Goal: Navigation & Orientation: Understand site structure

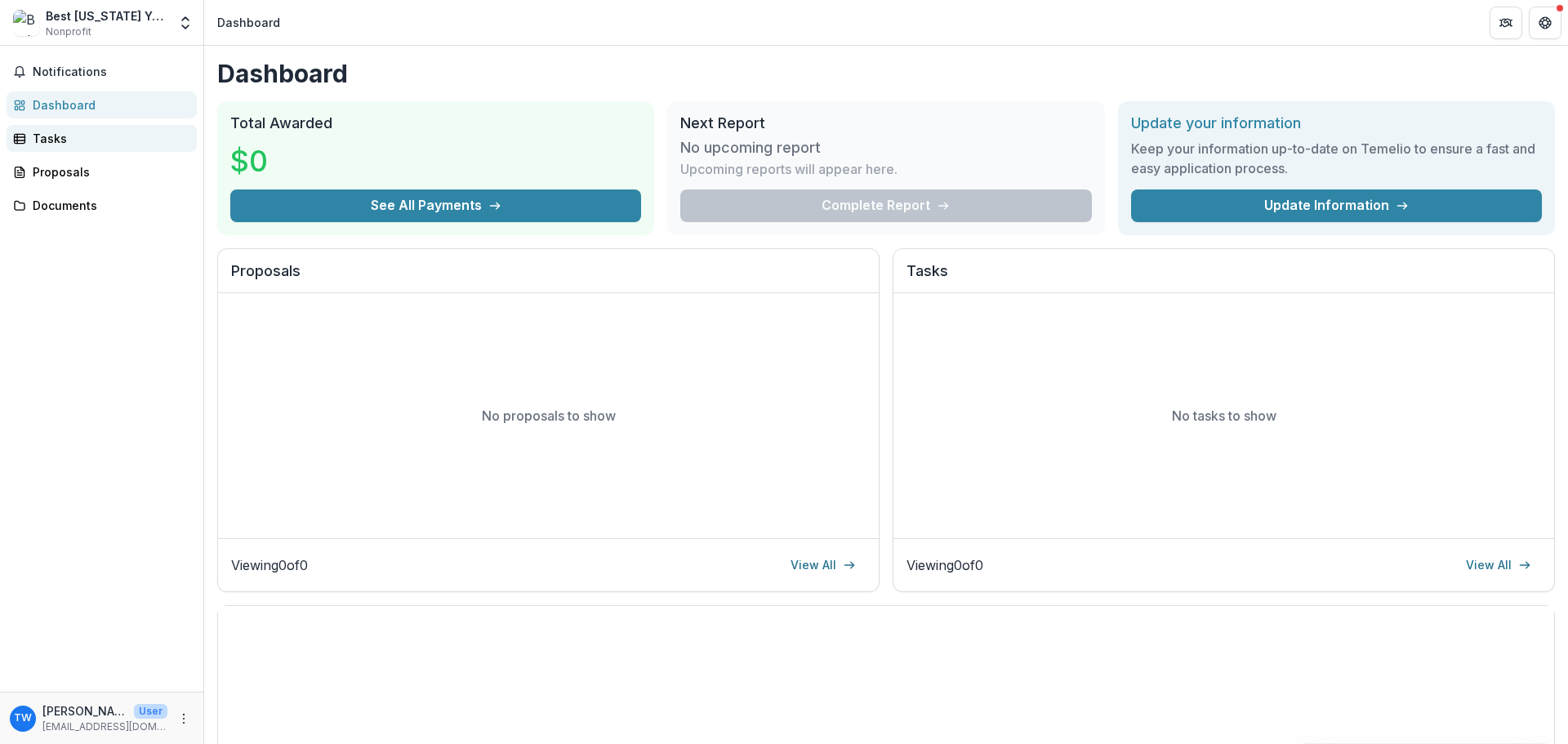
click at [43, 147] on link "Tasks" at bounding box center [101, 139] width 190 height 27
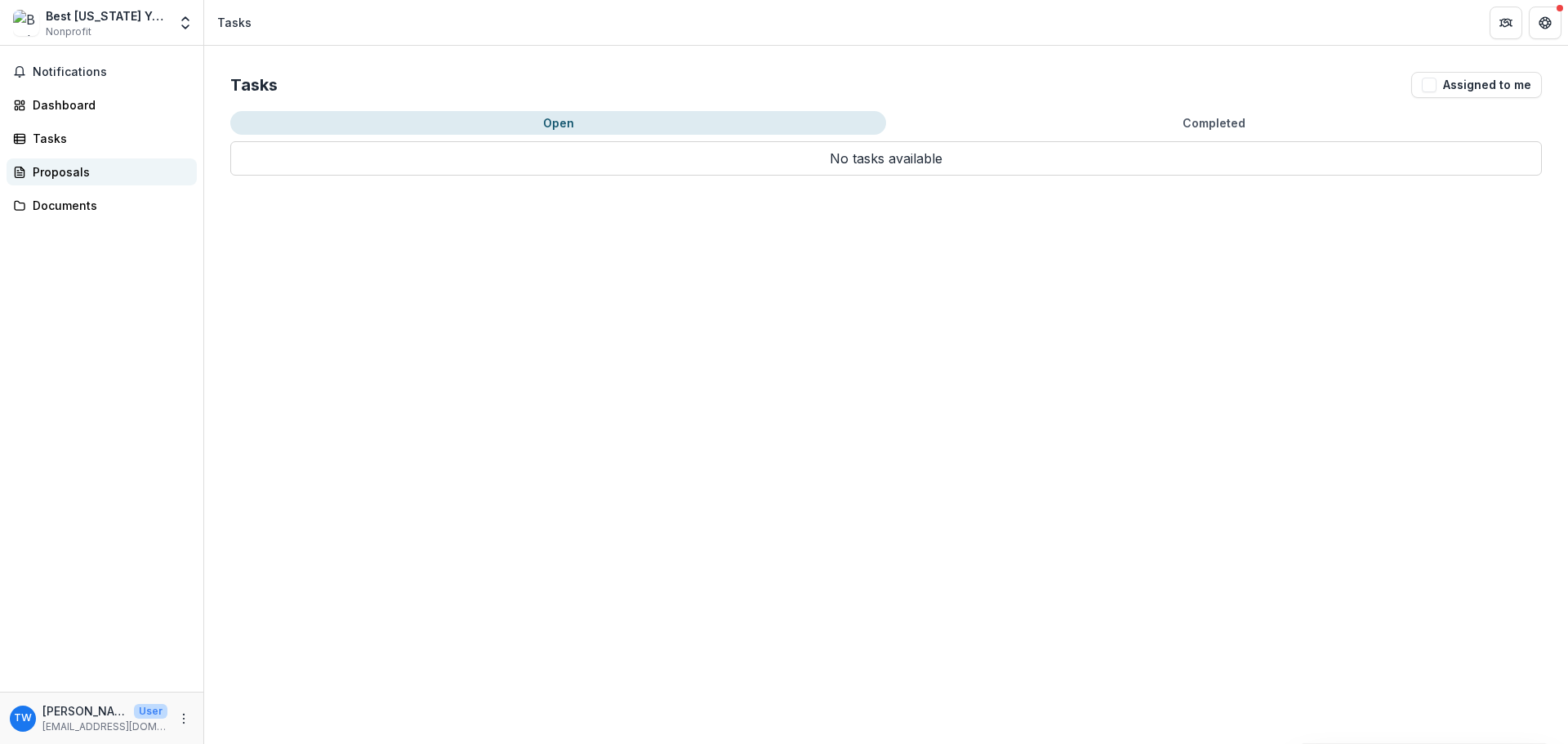
click at [55, 176] on div "Proposals" at bounding box center [108, 172] width 151 height 17
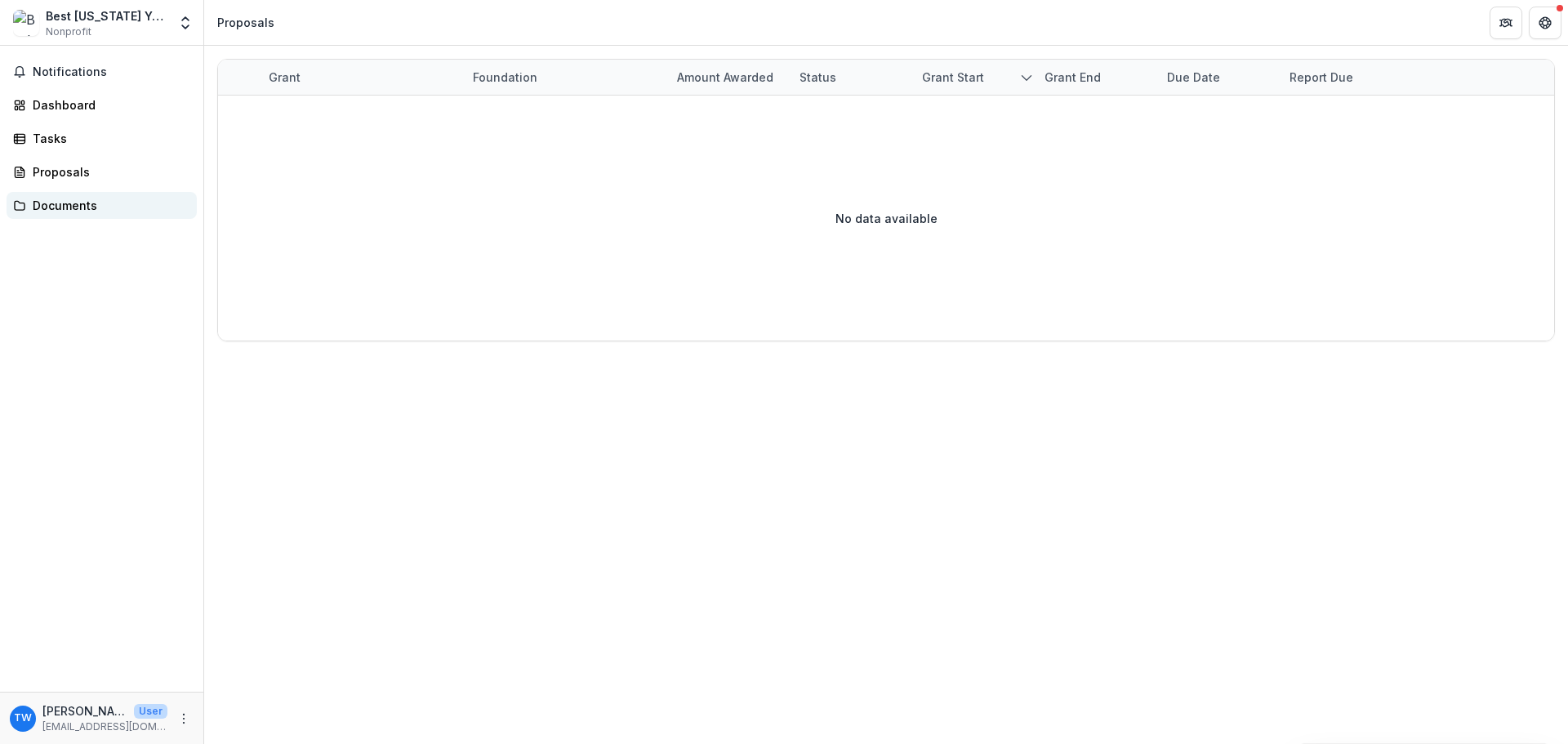
click at [66, 215] on link "Documents" at bounding box center [101, 205] width 190 height 27
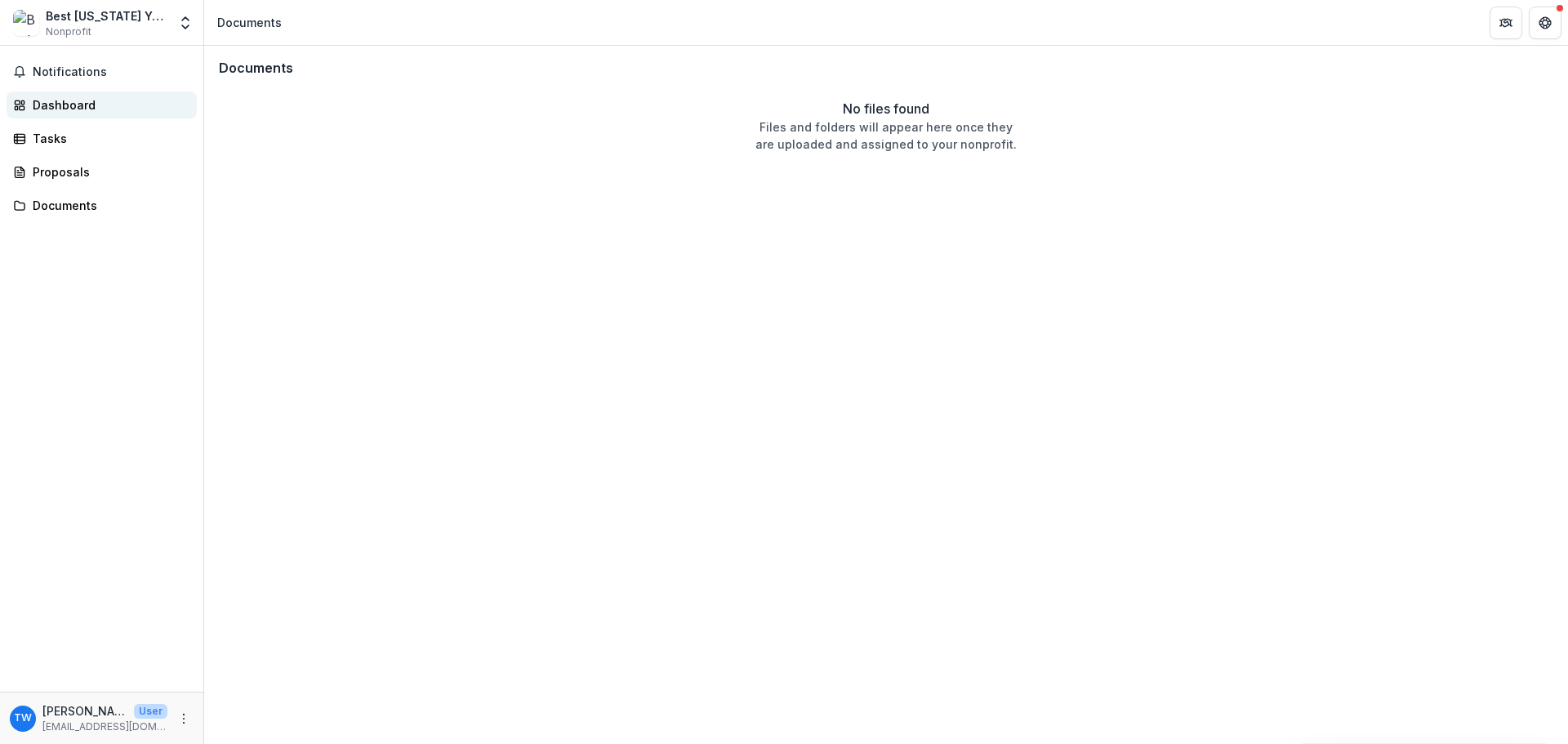
click at [51, 106] on div "Dashboard" at bounding box center [108, 105] width 151 height 17
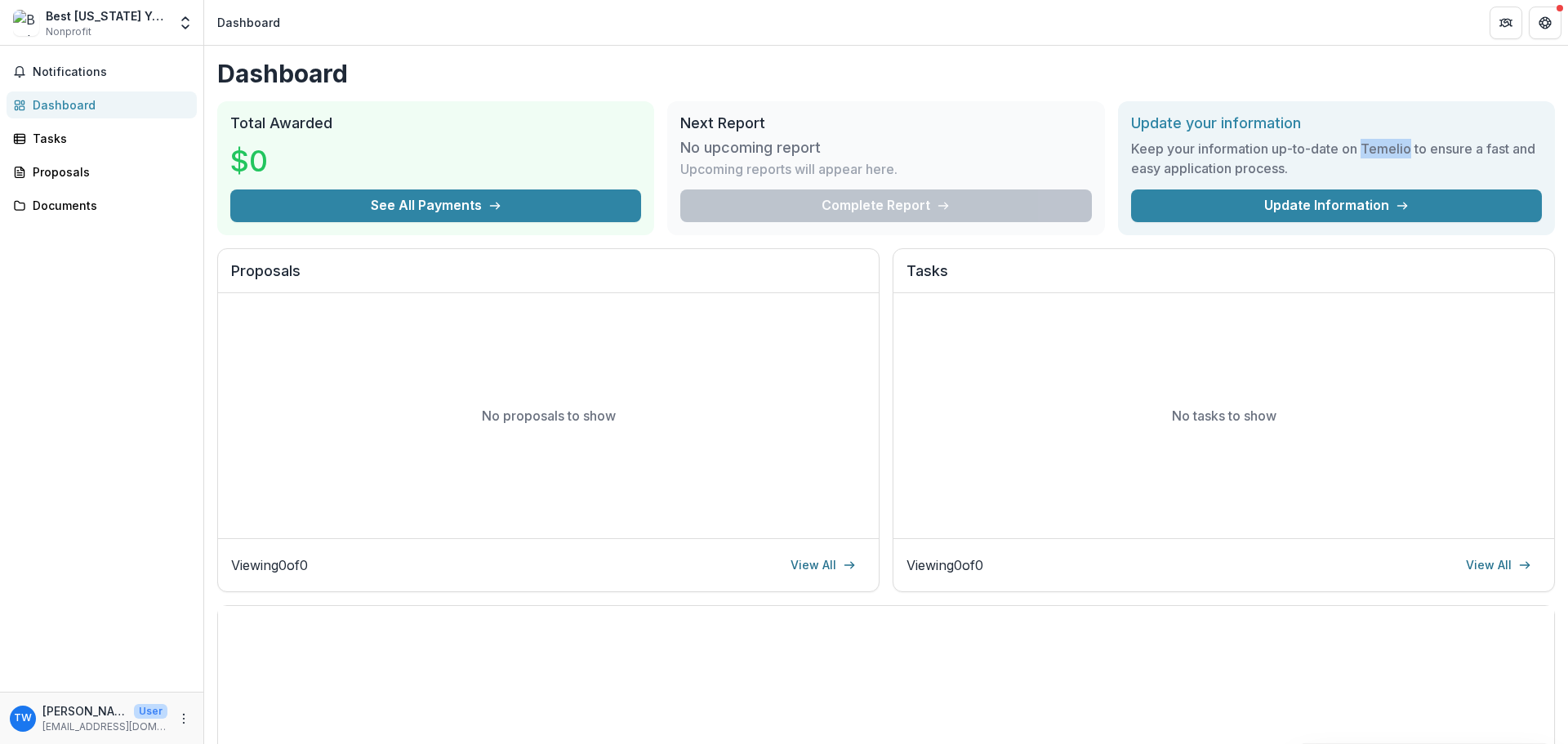
drag, startPoint x: 1358, startPoint y: 144, endPoint x: 1406, endPoint y: 147, distance: 48.1
click at [1406, 147] on h3 "Keep your information up-to-date on Temelio to ensure a fast and easy applicati…" at bounding box center [1336, 158] width 411 height 39
copy h3 "Temelio"
